Goal: Find specific page/section: Find specific page/section

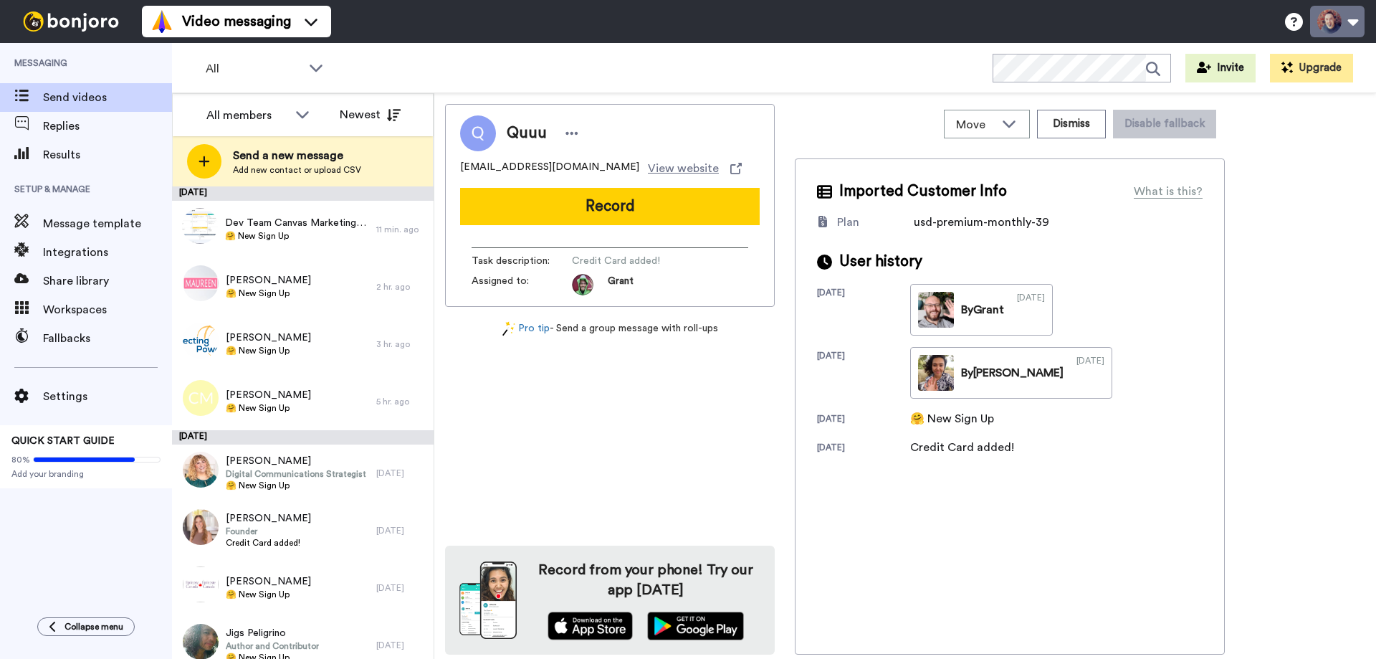
click at [1331, 15] on button at bounding box center [1337, 22] width 54 height 32
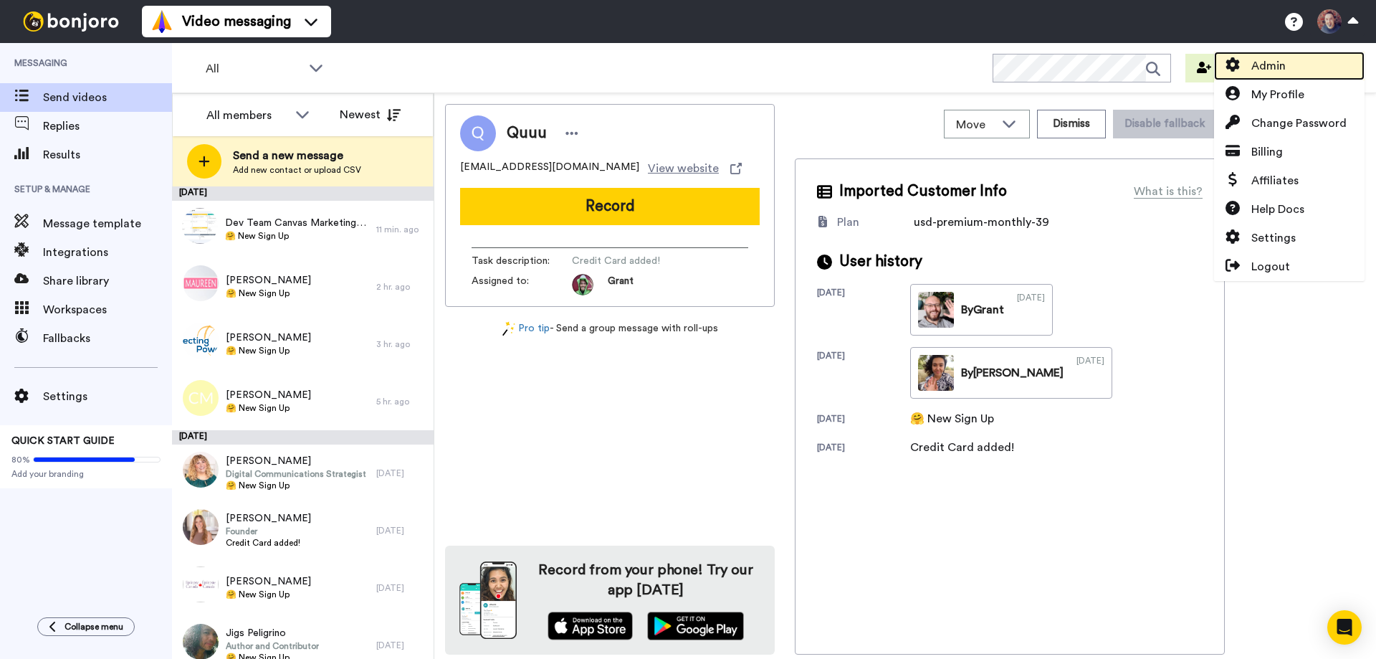
click at [1267, 62] on span "Admin" at bounding box center [1268, 65] width 34 height 17
